Goal: Task Accomplishment & Management: Use online tool/utility

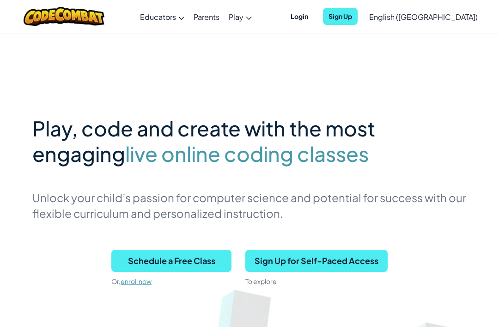
click at [314, 11] on span "Login" at bounding box center [299, 16] width 29 height 17
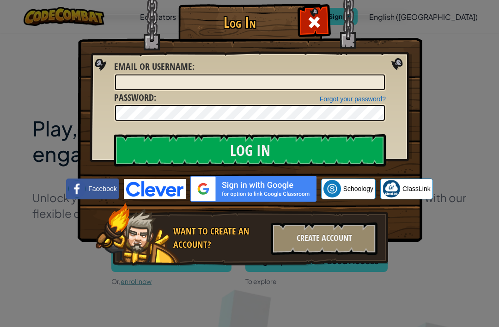
click at [164, 196] on img at bounding box center [155, 189] width 62 height 20
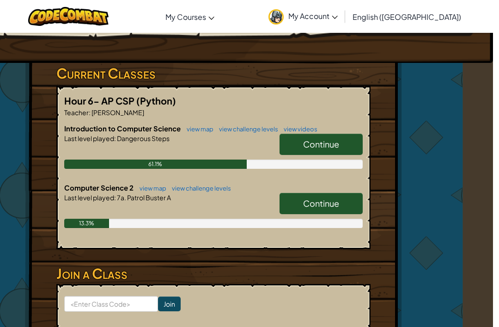
scroll to position [172, 30]
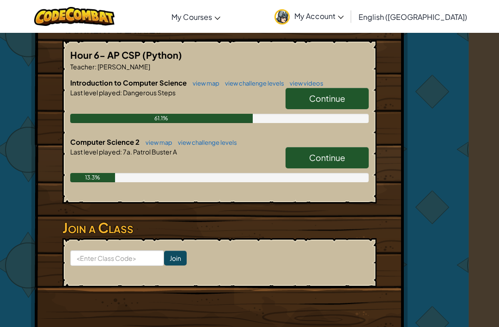
click at [350, 149] on link "Continue" at bounding box center [326, 157] width 83 height 21
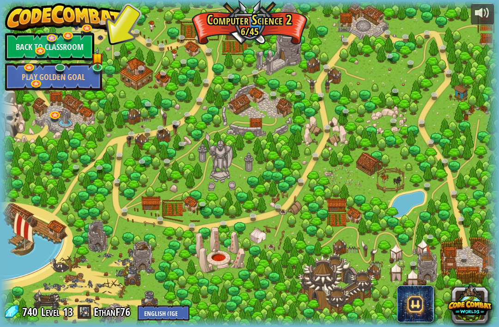
click at [96, 30] on link at bounding box center [88, 29] width 18 height 14
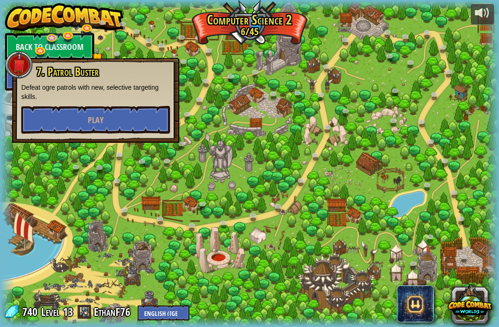
click at [108, 43] on div at bounding box center [249, 163] width 499 height 326
click at [107, 43] on div at bounding box center [249, 163] width 499 height 326
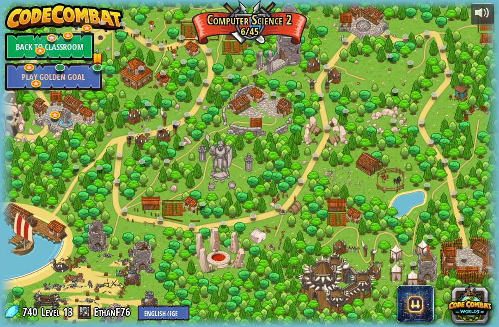
click at [108, 38] on div at bounding box center [249, 163] width 499 height 326
click at [103, 37] on div at bounding box center [249, 163] width 499 height 326
click at [100, 40] on div at bounding box center [249, 163] width 499 height 326
click at [112, 54] on link at bounding box center [119, 55] width 18 height 14
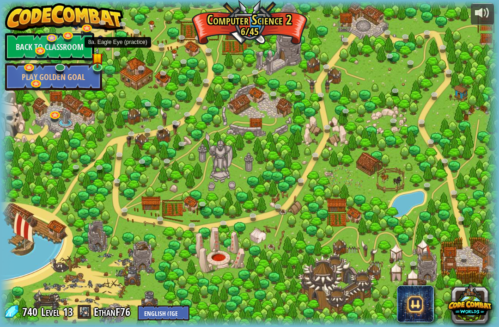
click at [110, 52] on div at bounding box center [249, 163] width 499 height 326
click at [102, 39] on div at bounding box center [249, 163] width 499 height 326
click at [95, 32] on link at bounding box center [88, 29] width 18 height 14
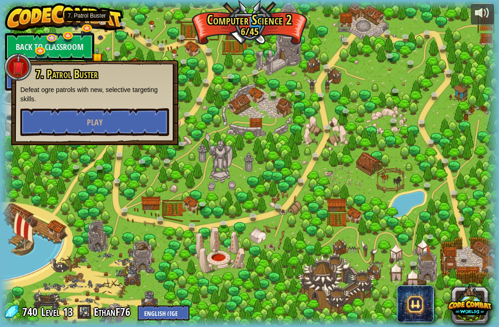
click at [96, 33] on div at bounding box center [249, 163] width 499 height 326
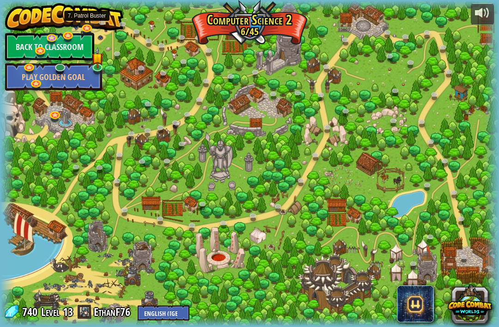
click at [95, 32] on link at bounding box center [88, 29] width 18 height 14
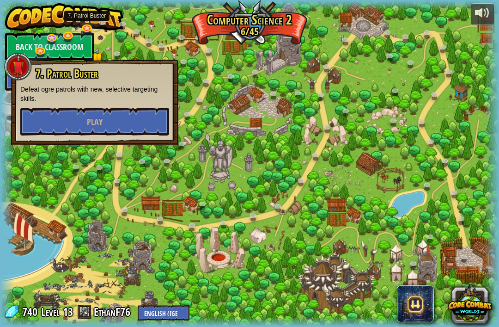
click at [144, 108] on button "Play" at bounding box center [94, 122] width 149 height 28
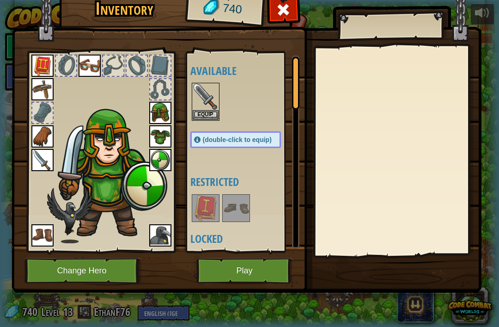
click at [238, 269] on button "Play" at bounding box center [244, 270] width 97 height 25
